Goal: Transaction & Acquisition: Obtain resource

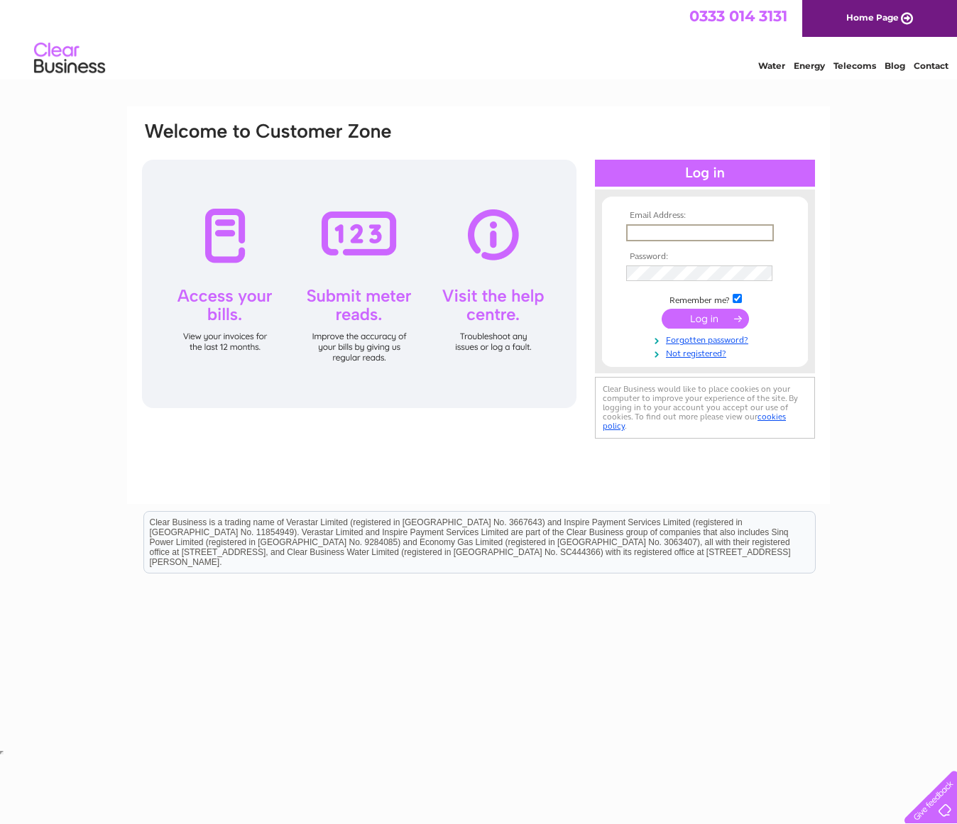
click at [653, 226] on input "text" at bounding box center [700, 232] width 148 height 17
type input "lorna@allowayuk.com"
click at [710, 319] on input "submit" at bounding box center [705, 317] width 87 height 20
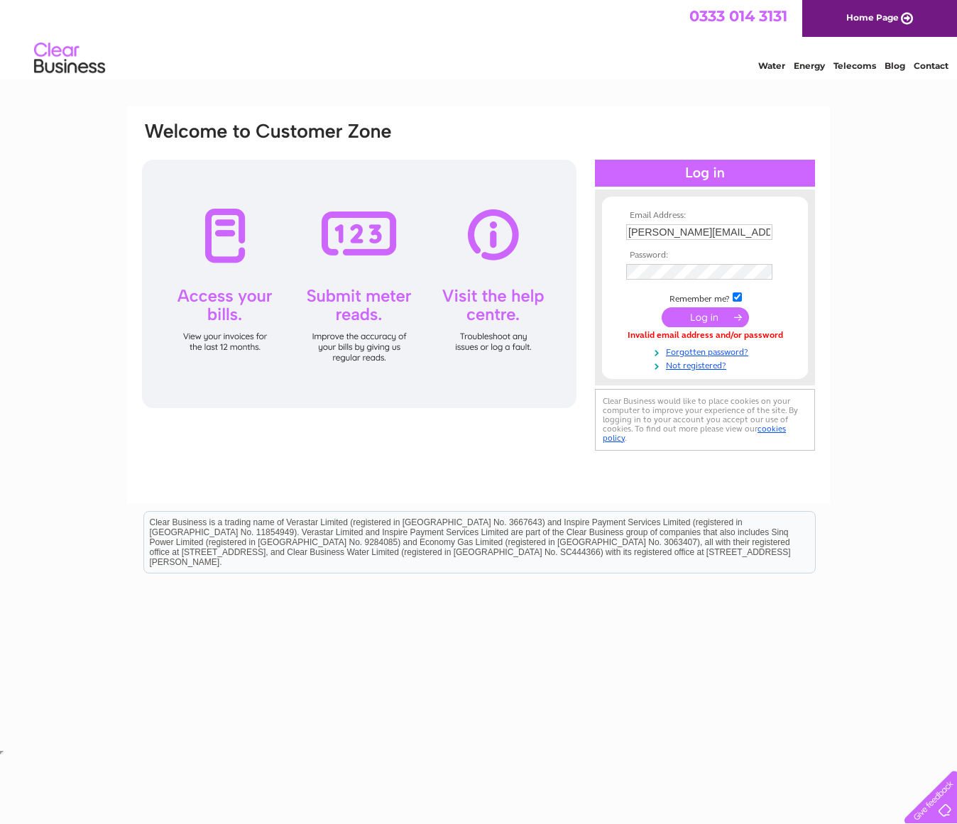
click at [705, 315] on input "submit" at bounding box center [705, 317] width 87 height 20
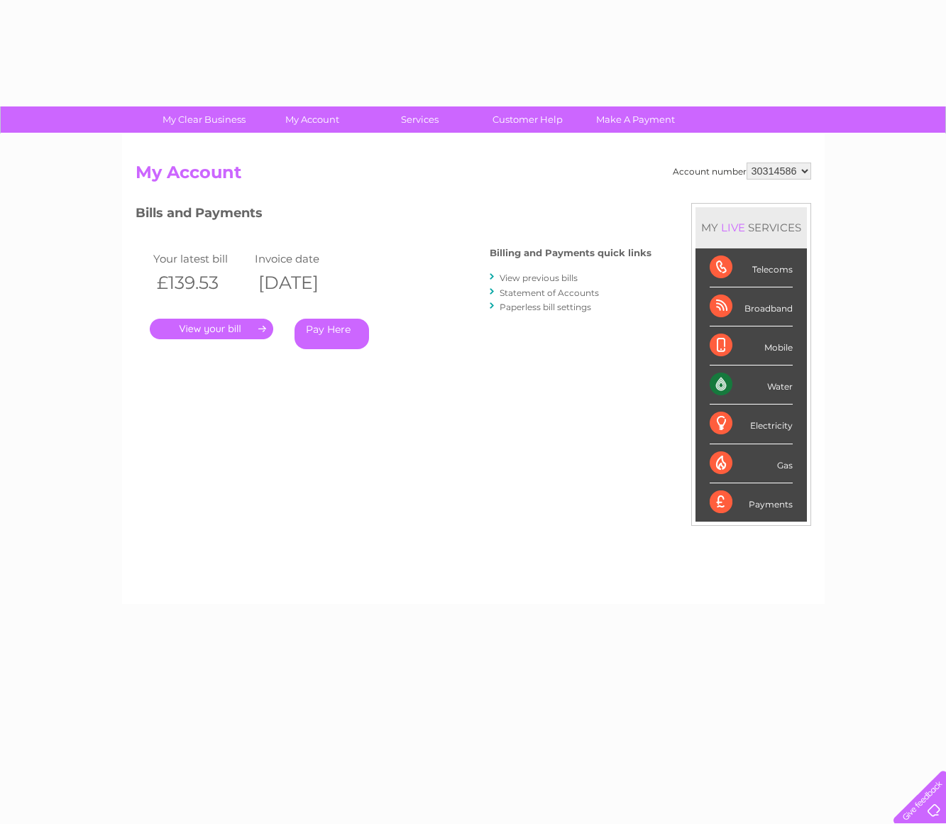
click at [703, 317] on li "Broadband" at bounding box center [751, 306] width 111 height 39
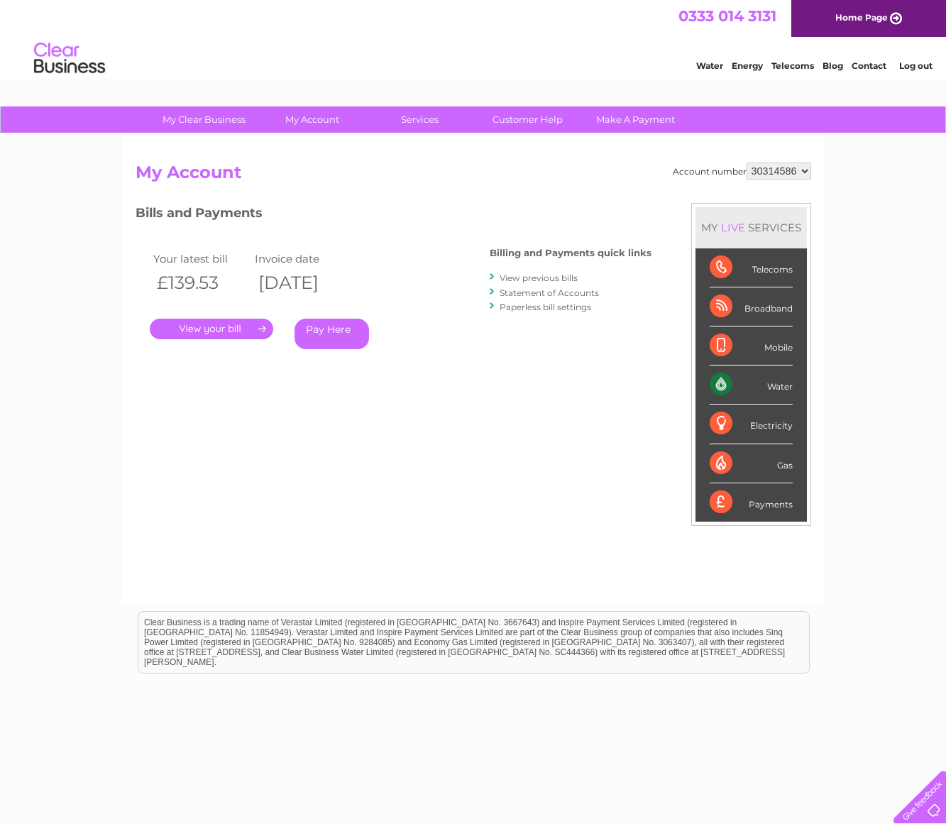
click at [804, 171] on select "30314586" at bounding box center [779, 171] width 65 height 17
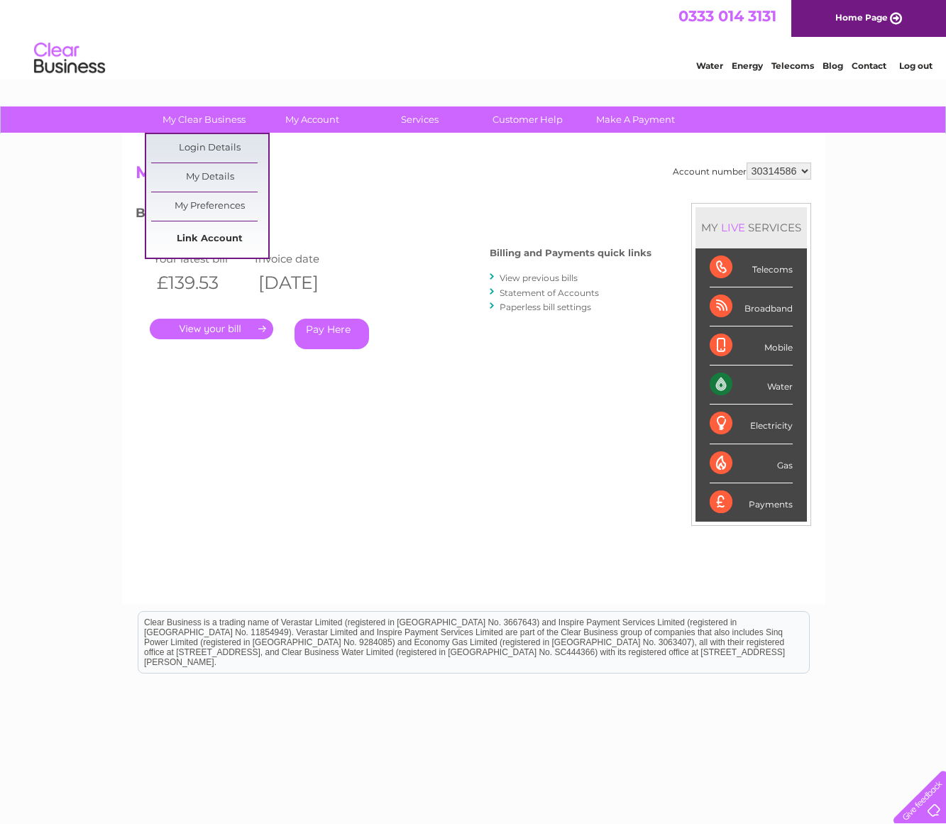
click at [198, 241] on link "Link Account" at bounding box center [209, 239] width 117 height 28
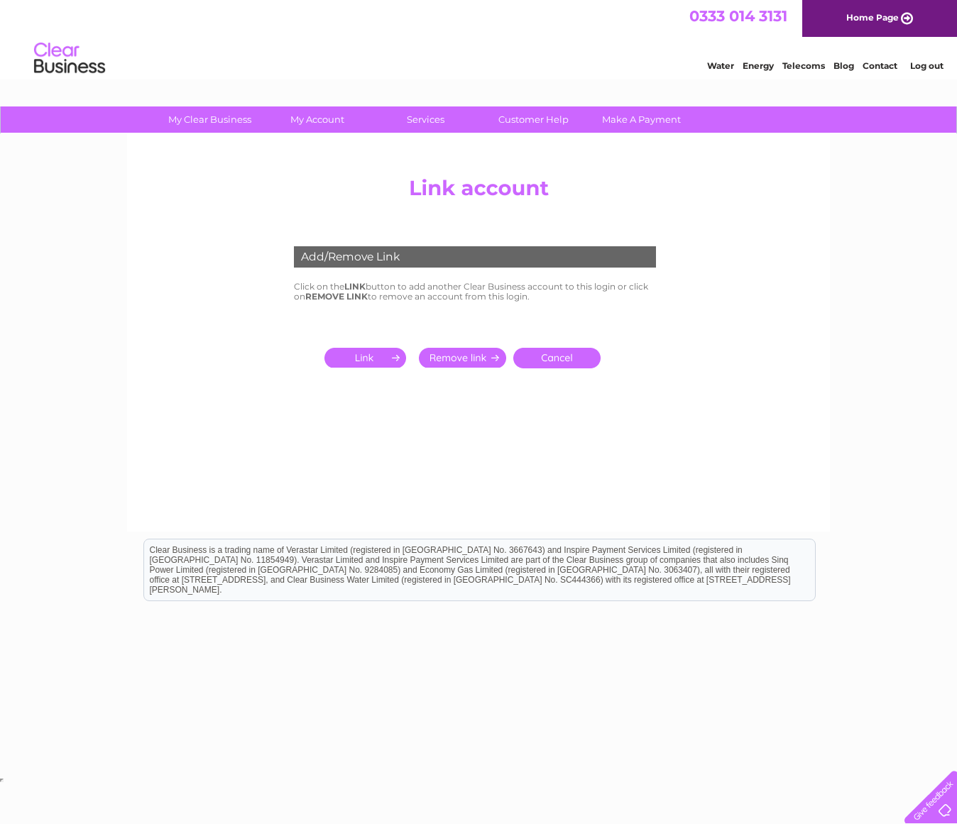
click at [364, 353] on input "submit" at bounding box center [367, 358] width 87 height 20
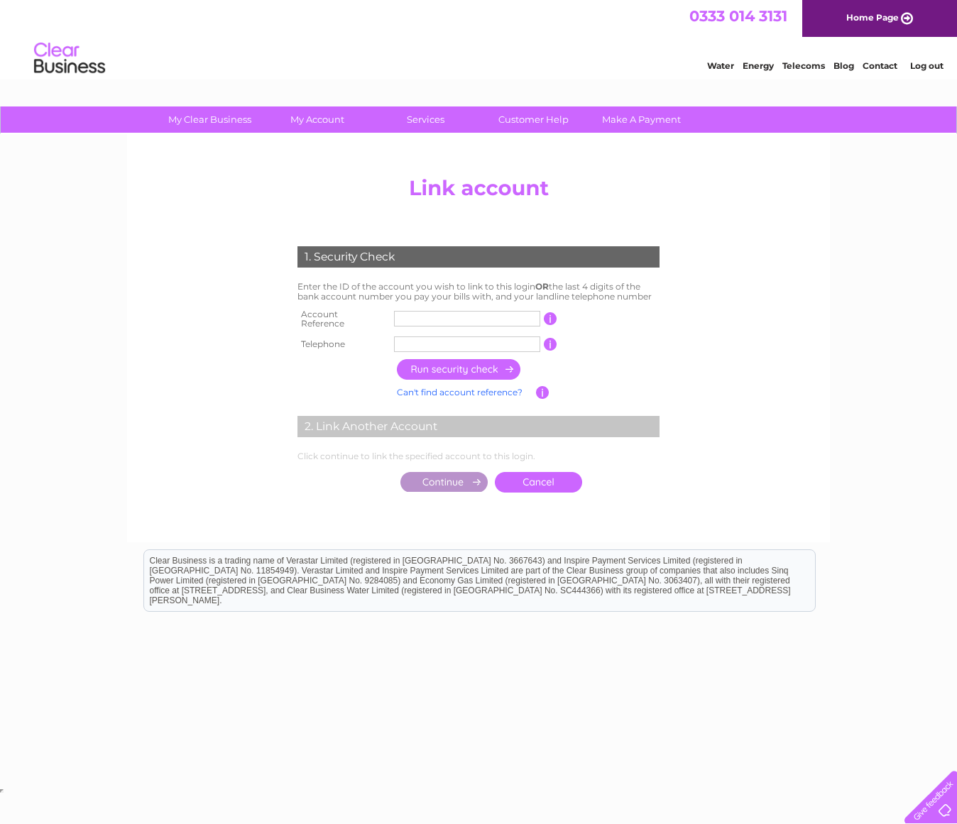
click at [424, 314] on input "text" at bounding box center [467, 319] width 146 height 16
type input "30314588"
click at [418, 336] on input "text" at bounding box center [467, 344] width 146 height 16
click at [465, 363] on input "button" at bounding box center [459, 369] width 125 height 21
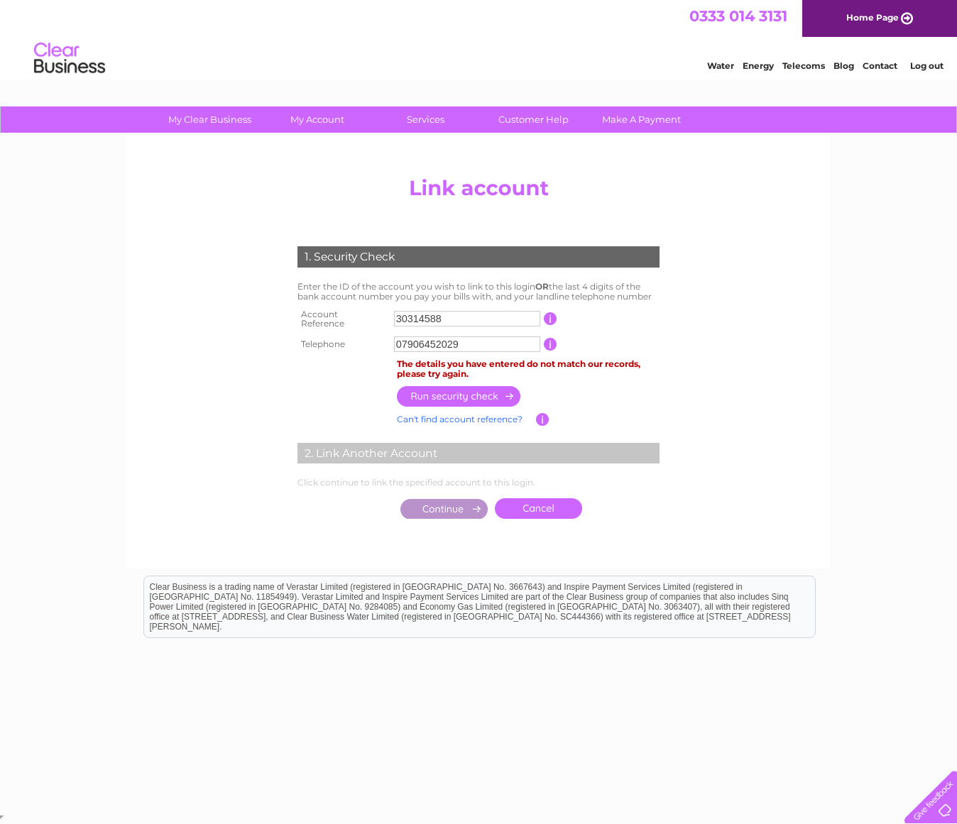
drag, startPoint x: 472, startPoint y: 341, endPoint x: 369, endPoint y: 339, distance: 102.9
click at [369, 339] on tr "Telephone 07906452029 1 of the landline telephone numbers you have given us" at bounding box center [478, 344] width 369 height 23
type input "07906432029"
click at [453, 390] on input "button" at bounding box center [459, 396] width 125 height 21
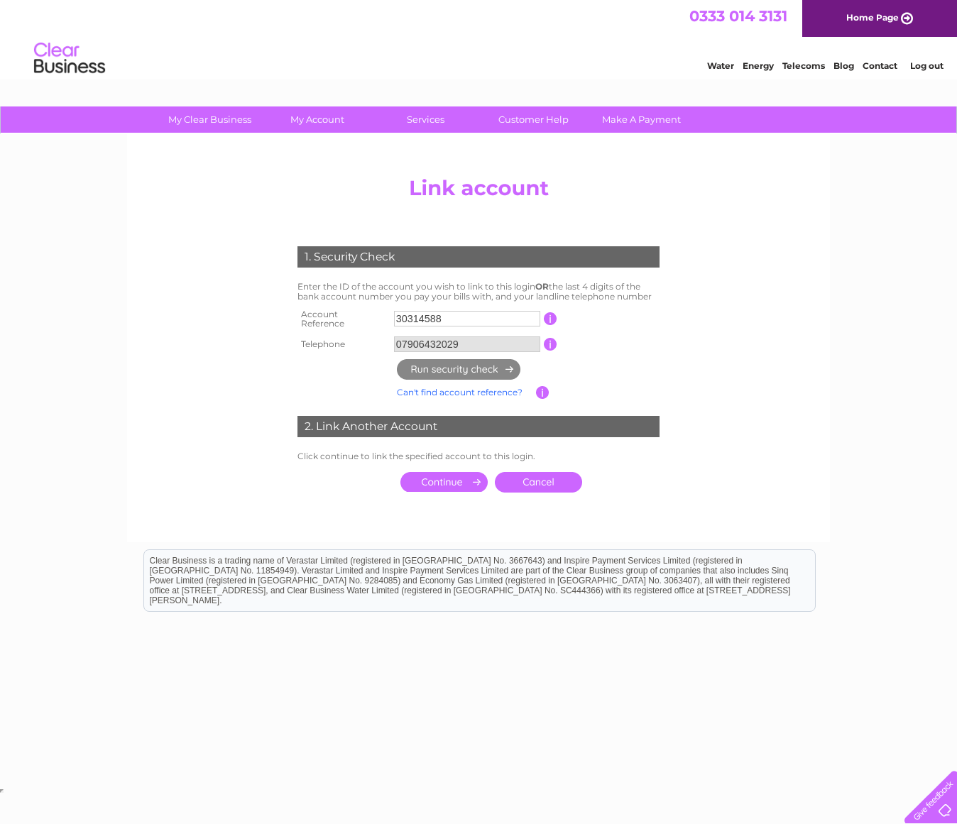
click at [439, 478] on input "submit" at bounding box center [443, 482] width 87 height 20
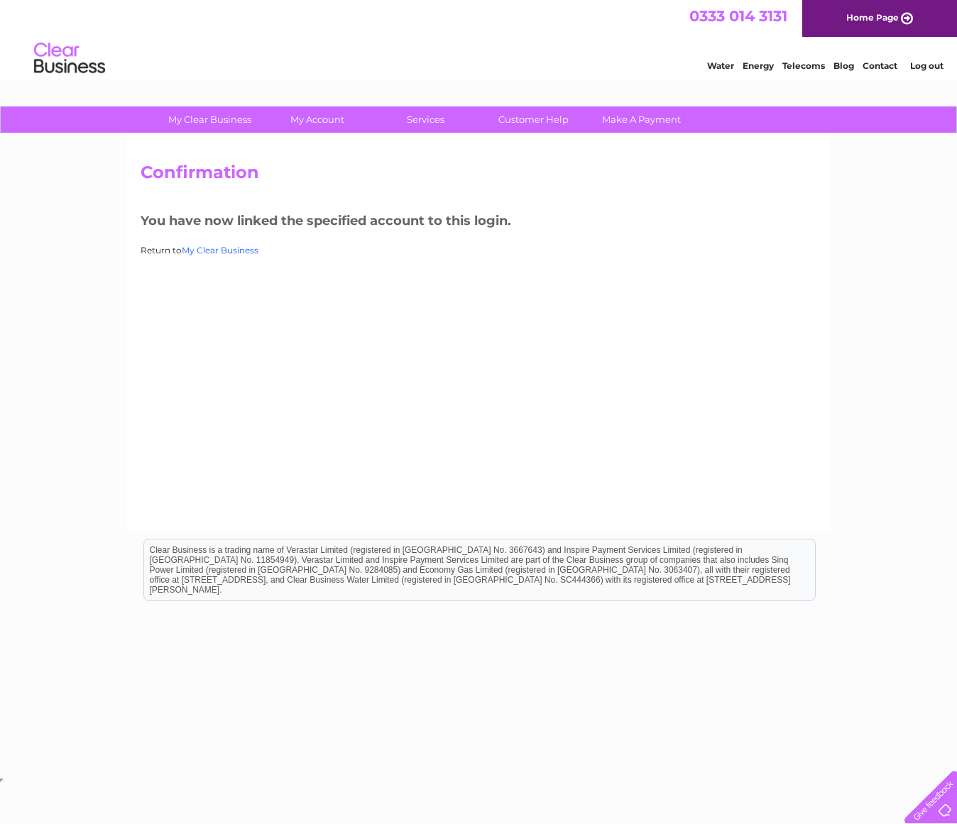
click at [214, 249] on link "My Clear Business" at bounding box center [220, 250] width 77 height 11
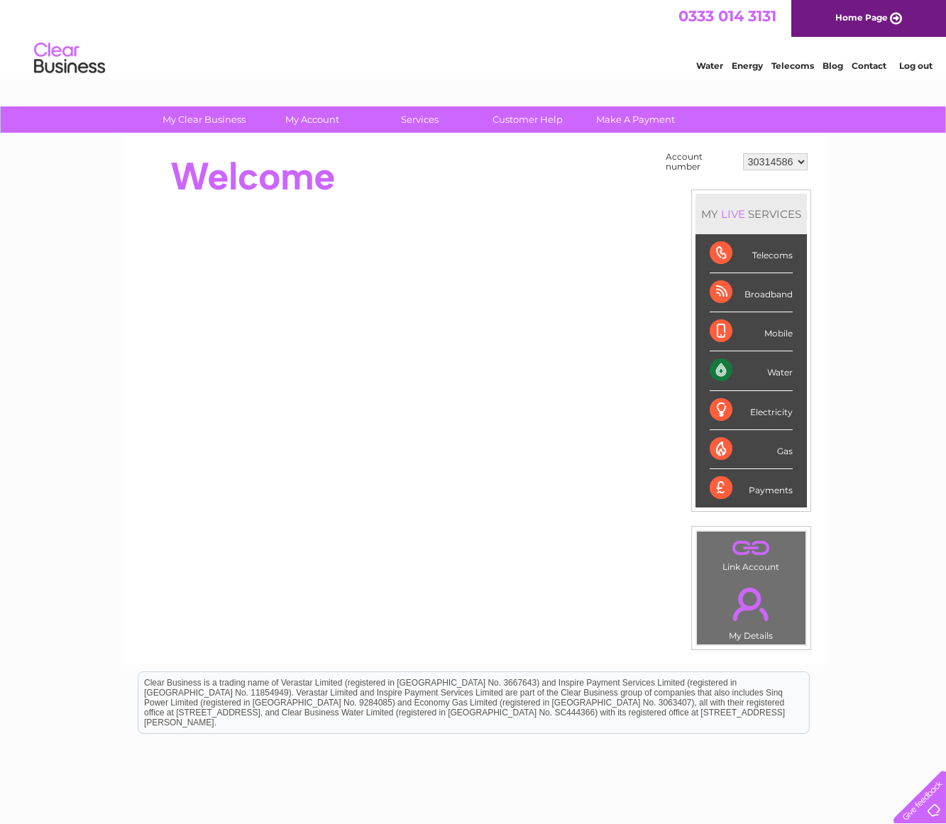
click at [799, 158] on select "30314586 30314588" at bounding box center [775, 161] width 65 height 17
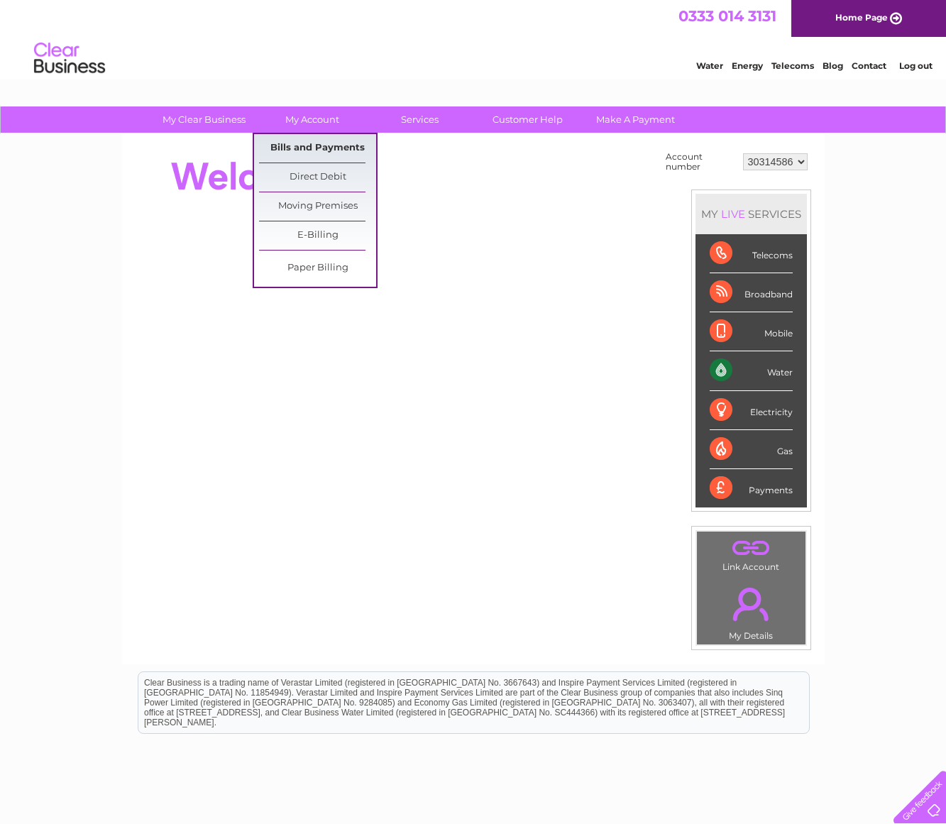
click at [305, 143] on link "Bills and Payments" at bounding box center [317, 148] width 117 height 28
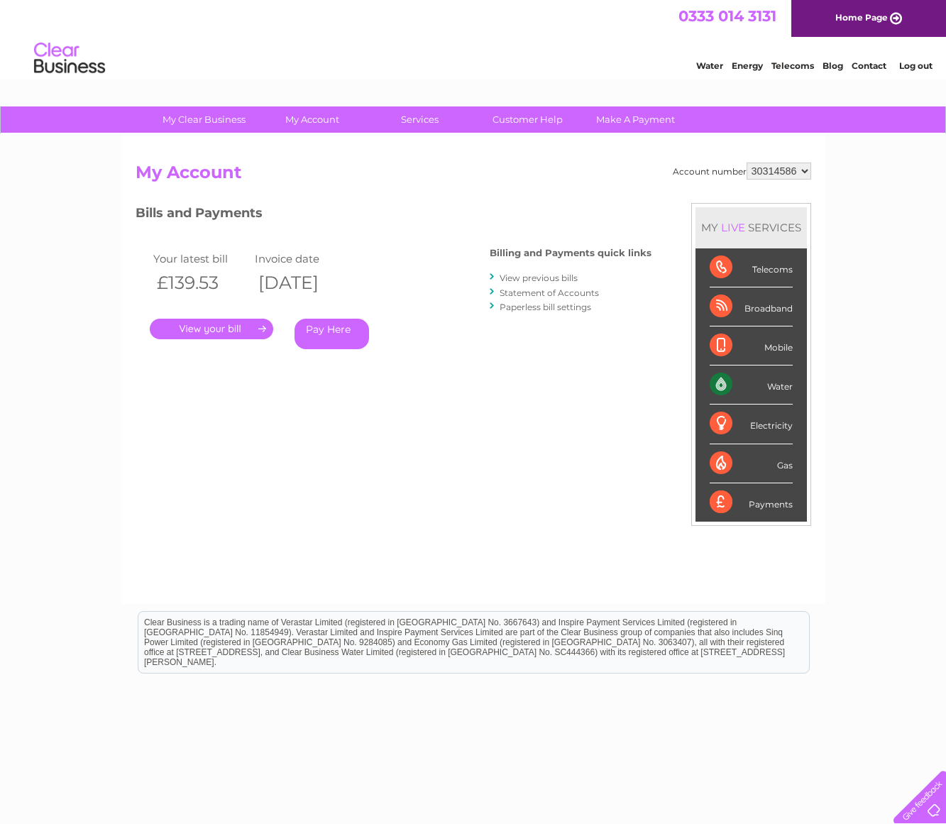
click at [206, 328] on link "." at bounding box center [212, 329] width 124 height 21
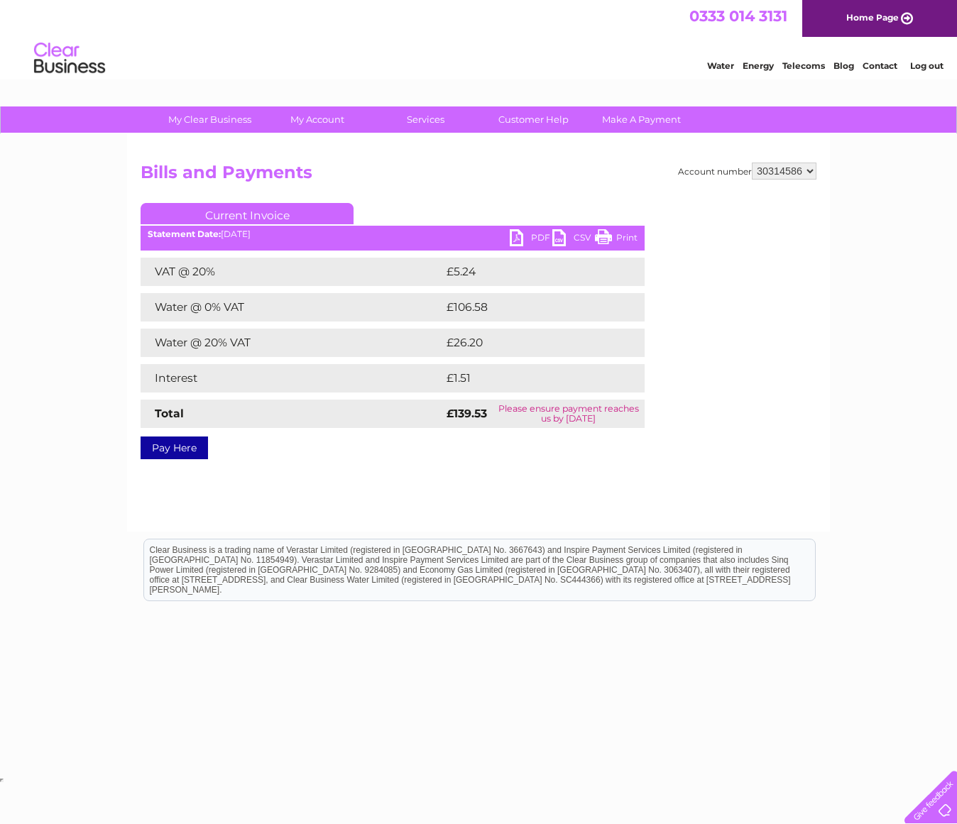
click at [530, 233] on link "PDF" at bounding box center [531, 239] width 43 height 21
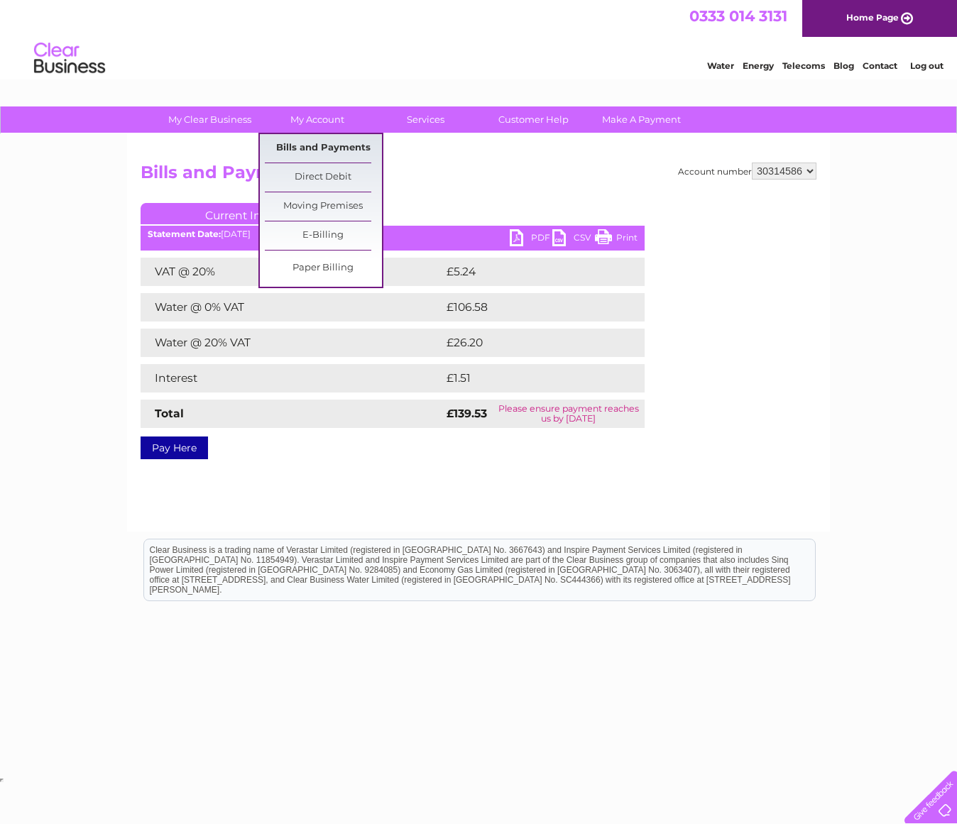
click at [317, 146] on link "Bills and Payments" at bounding box center [323, 148] width 117 height 28
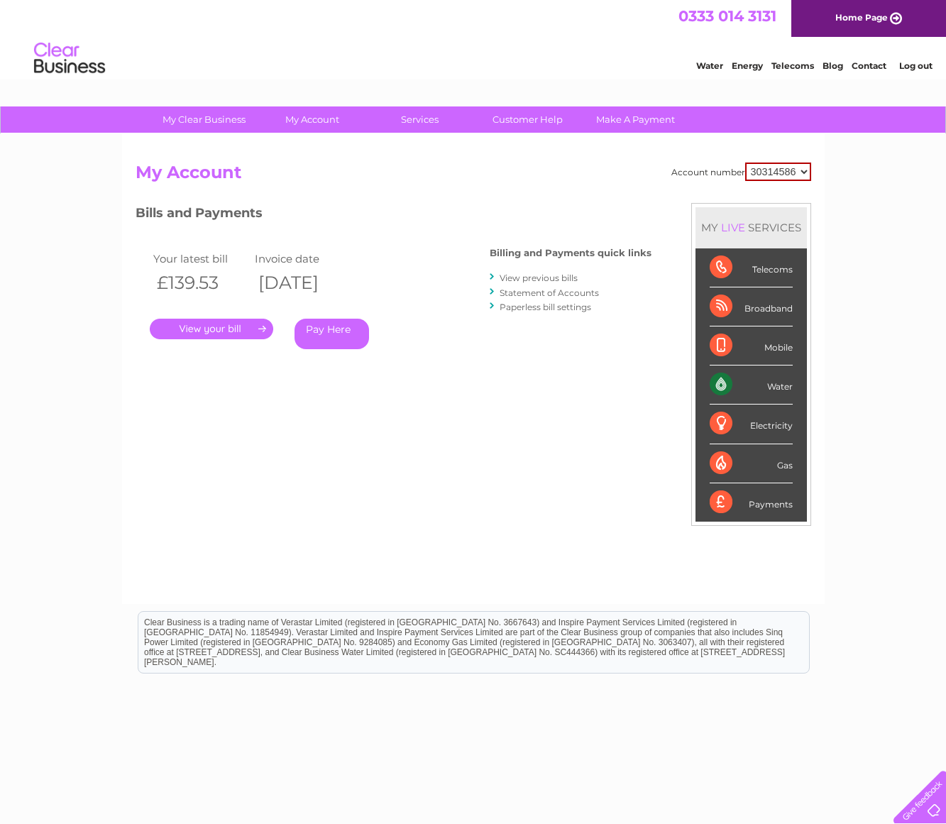
click at [534, 293] on link "Statement of Accounts" at bounding box center [549, 292] width 99 height 11
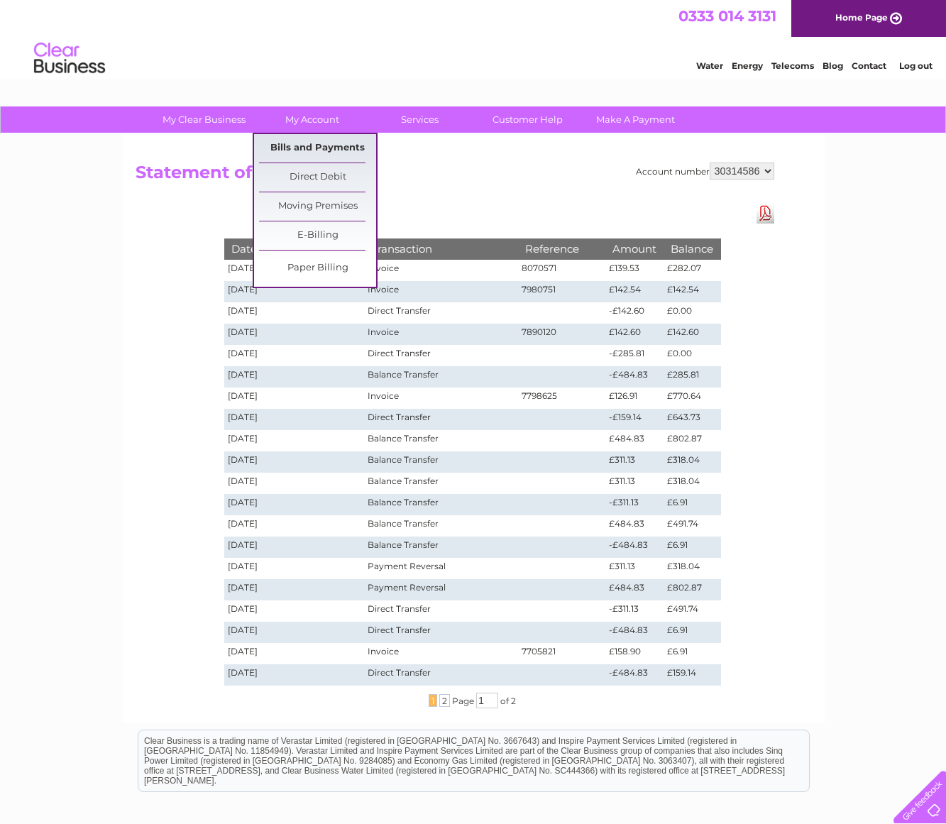
click at [309, 148] on link "Bills and Payments" at bounding box center [317, 148] width 117 height 28
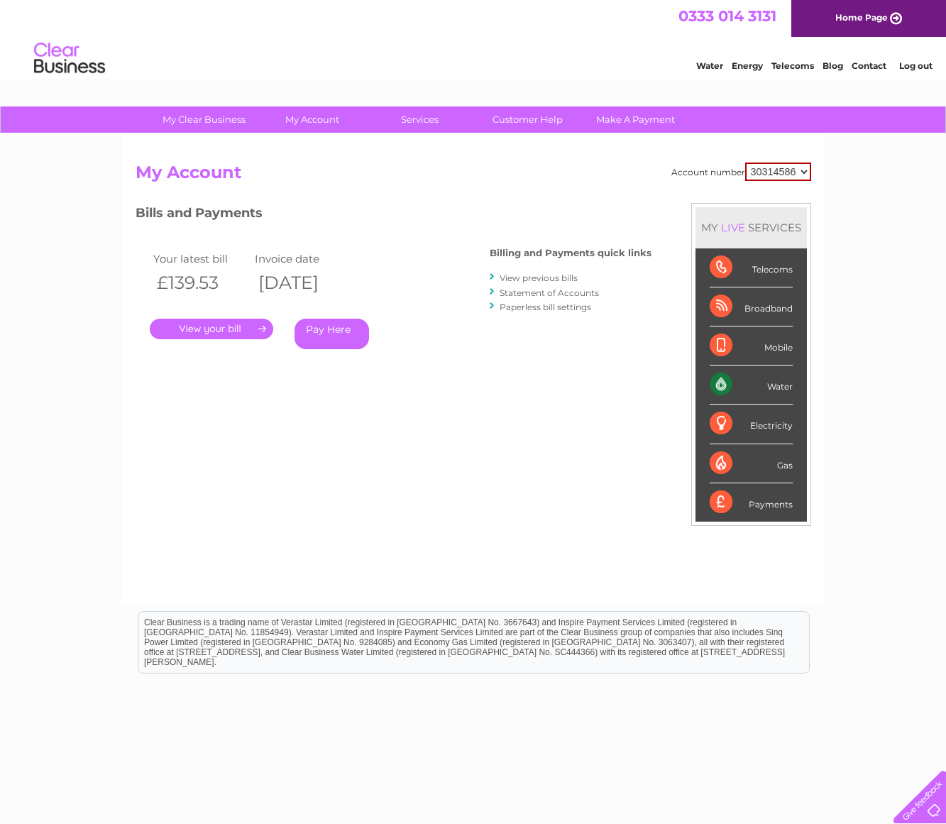
click at [803, 172] on select "30314586 30314588" at bounding box center [778, 172] width 66 height 18
select select "30314588"
click at [745, 163] on select "30314586 30314588" at bounding box center [778, 172] width 66 height 18
click at [214, 325] on link "." at bounding box center [212, 329] width 124 height 21
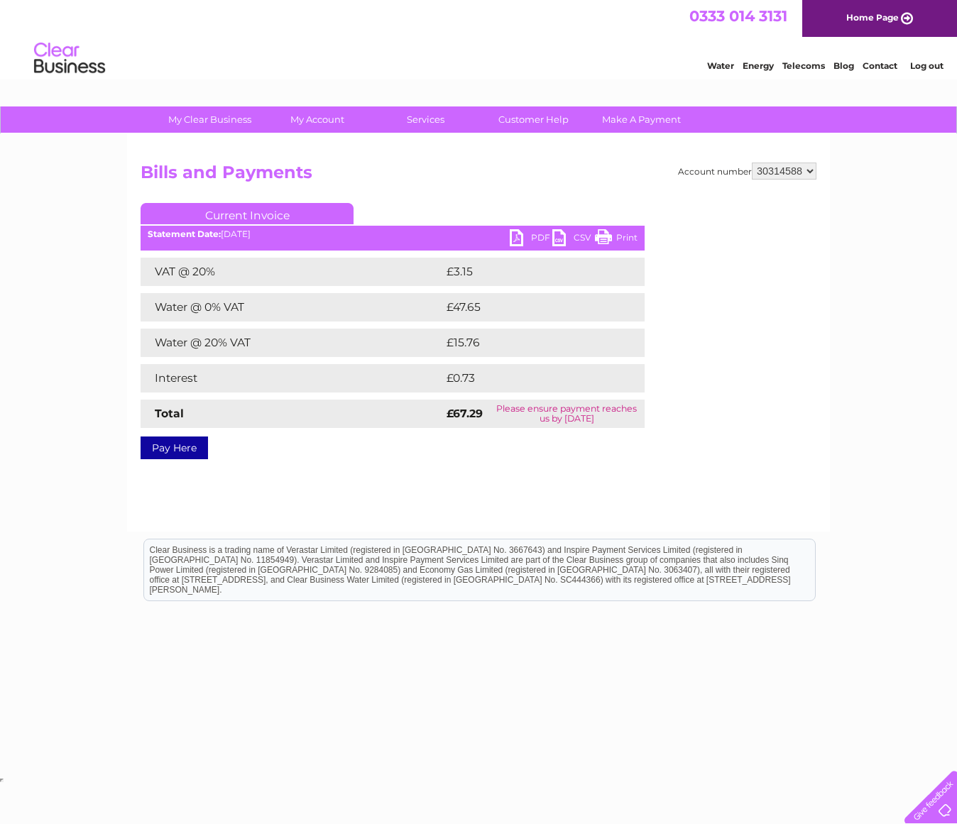
click at [516, 234] on link "PDF" at bounding box center [531, 239] width 43 height 21
click at [931, 63] on link "Log out" at bounding box center [926, 65] width 33 height 11
